Goal: Task Accomplishment & Management: Manage account settings

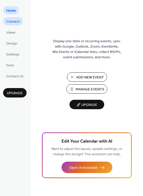
click at [12, 19] on span "Connect" at bounding box center [12, 21] width 13 height 5
click at [16, 19] on span "Connect" at bounding box center [12, 21] width 13 height 5
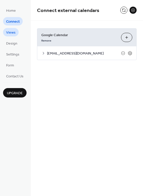
click at [9, 32] on span "Views" at bounding box center [10, 32] width 9 height 5
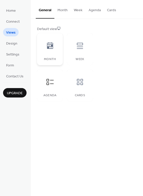
click at [49, 44] on icon at bounding box center [50, 45] width 6 height 7
click at [10, 45] on span "Design" at bounding box center [11, 43] width 11 height 5
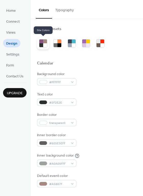
click at [43, 43] on div at bounding box center [41, 41] width 4 height 4
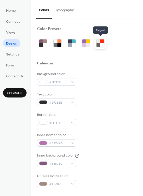
drag, startPoint x: 97, startPoint y: 43, endPoint x: 99, endPoint y: 44, distance: 3.0
click at [99, 44] on div at bounding box center [98, 45] width 4 height 4
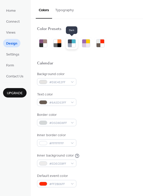
click at [72, 44] on div at bounding box center [74, 45] width 4 height 4
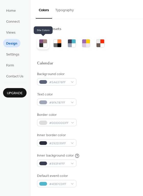
click at [41, 43] on div at bounding box center [41, 45] width 4 height 4
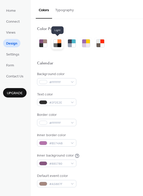
click at [56, 44] on div at bounding box center [55, 45] width 4 height 4
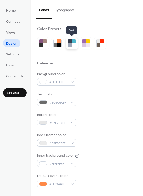
click at [73, 44] on div at bounding box center [74, 45] width 4 height 4
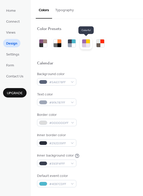
click at [87, 44] on div at bounding box center [88, 45] width 4 height 4
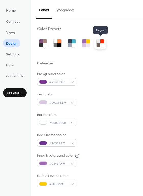
click at [101, 44] on div at bounding box center [102, 45] width 4 height 4
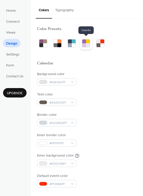
click at [86, 43] on div at bounding box center [88, 41] width 4 height 4
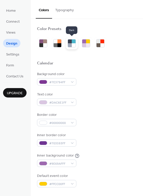
click at [73, 45] on div at bounding box center [74, 45] width 4 height 4
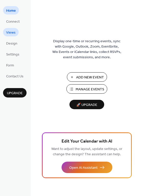
click at [10, 33] on span "Views" at bounding box center [10, 32] width 9 height 5
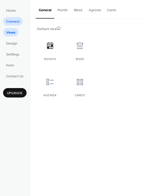
click at [12, 20] on span "Connect" at bounding box center [12, 21] width 13 height 5
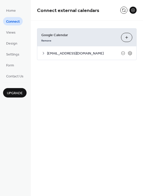
click at [73, 52] on span "[EMAIL_ADDRESS][DOMAIN_NAME]" at bounding box center [84, 53] width 74 height 5
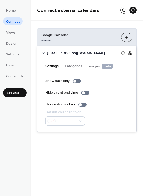
click at [130, 52] on icon at bounding box center [130, 53] width 2 height 2
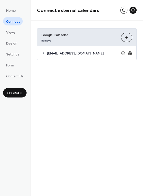
click at [130, 52] on icon at bounding box center [130, 53] width 2 height 2
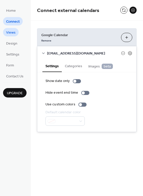
click at [6, 31] on span "Views" at bounding box center [10, 32] width 9 height 5
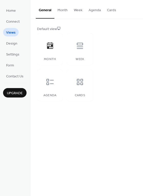
click at [60, 10] on button "Month" at bounding box center [62, 9] width 16 height 18
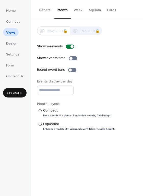
click at [78, 11] on button "Week" at bounding box center [78, 9] width 15 height 18
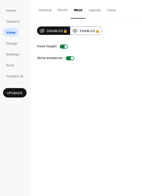
click at [62, 10] on button "Month" at bounding box center [62, 9] width 16 height 18
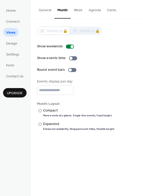
click at [43, 10] on button "General" at bounding box center [45, 9] width 19 height 18
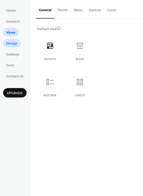
click at [14, 44] on span "Design" at bounding box center [11, 43] width 11 height 5
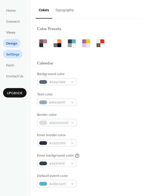
click at [16, 56] on span "Settings" at bounding box center [12, 54] width 13 height 5
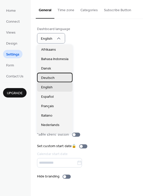
click at [54, 78] on span "Deutsch" at bounding box center [47, 77] width 13 height 5
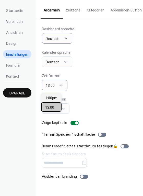
click at [52, 110] on span "13:00" at bounding box center [49, 107] width 9 height 5
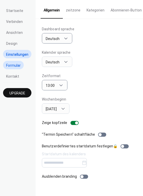
click at [11, 64] on span "Formular" at bounding box center [13, 65] width 15 height 5
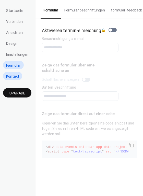
click at [11, 76] on span "Kontakt" at bounding box center [12, 76] width 13 height 5
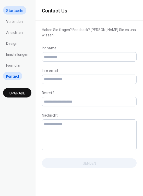
click at [12, 12] on span "Startseite" at bounding box center [14, 10] width 17 height 5
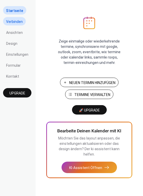
click at [16, 22] on span "Verbinden" at bounding box center [14, 21] width 17 height 5
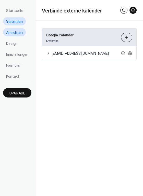
click at [17, 31] on span "Ansichten" at bounding box center [14, 32] width 17 height 5
